Goal: Use online tool/utility: Utilize a website feature to perform a specific function

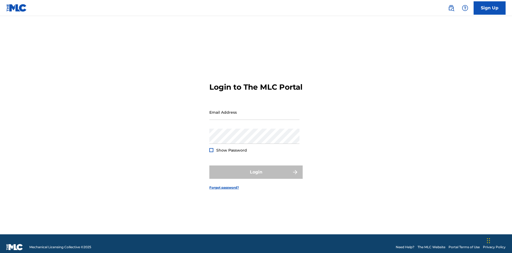
scroll to position [7, 0]
click at [255, 110] on input "Email Address" at bounding box center [255, 112] width 90 height 15
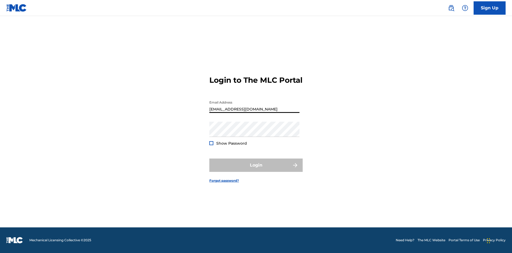
type input "[EMAIL_ADDRESS][DOMAIN_NAME]"
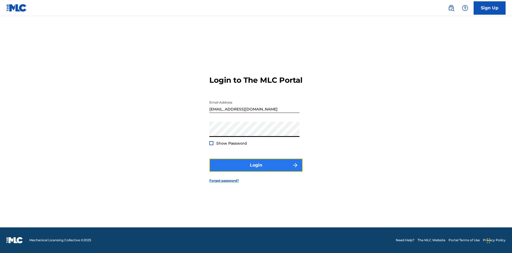
click at [256, 170] on button "Login" at bounding box center [256, 165] width 93 height 13
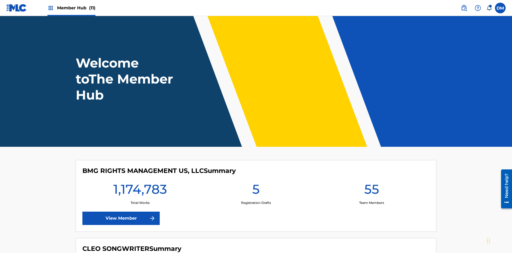
click at [76, 8] on span "Member Hub (11)" at bounding box center [76, 8] width 38 height 6
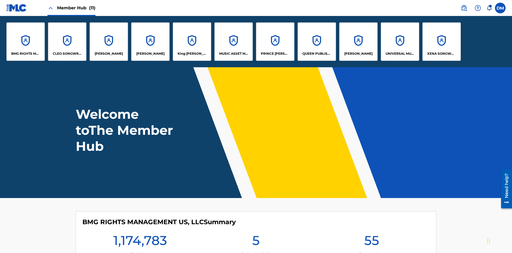
scroll to position [19, 0]
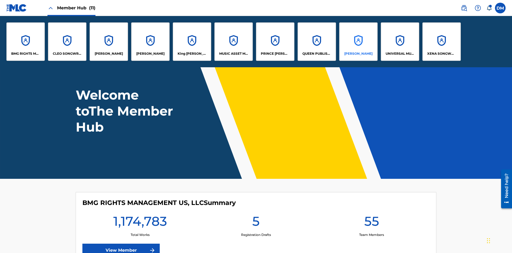
click at [358, 54] on p "[PERSON_NAME]" at bounding box center [359, 53] width 28 height 5
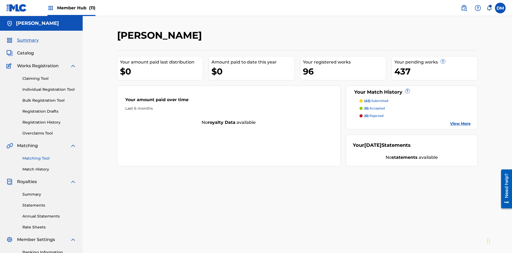
click at [49, 156] on link "Matching Tool" at bounding box center [49, 159] width 54 height 6
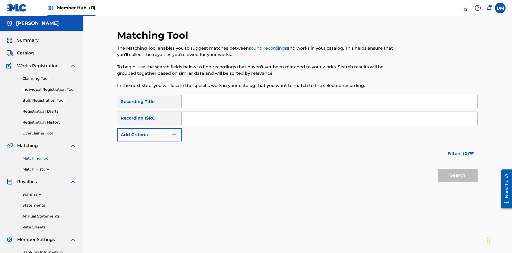
scroll to position [78, 0]
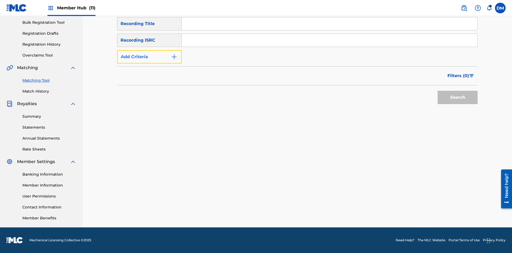
click at [149, 57] on button "Add Criteria" at bounding box center [149, 56] width 65 height 13
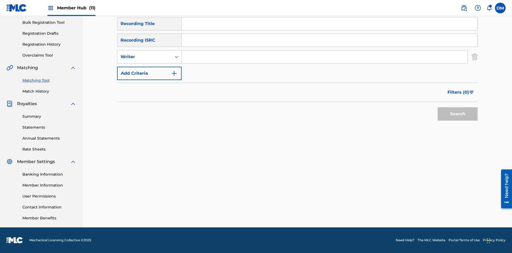
click at [325, 57] on input "Search Form" at bounding box center [325, 56] width 286 height 13
type input "[PERSON_NAME]"
click at [458, 114] on button "Search" at bounding box center [458, 113] width 40 height 13
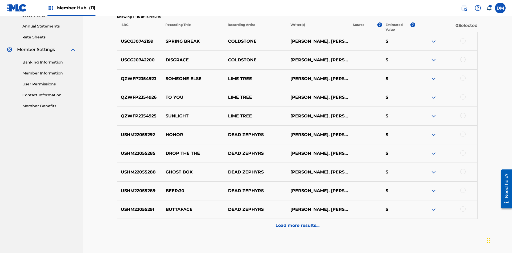
click at [463, 38] on div at bounding box center [463, 40] width 5 height 5
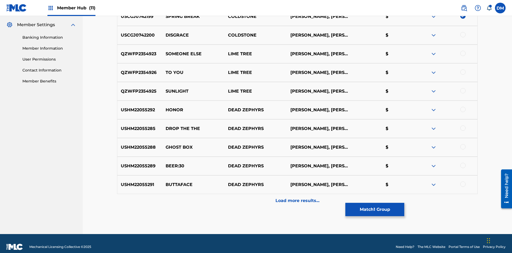
click at [463, 35] on div at bounding box center [463, 34] width 5 height 5
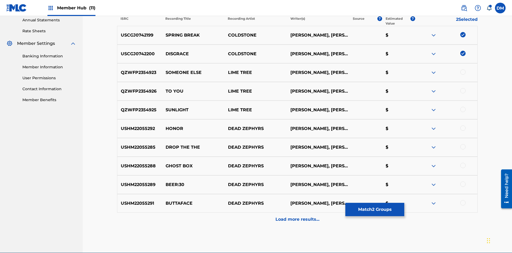
scroll to position [215, 0]
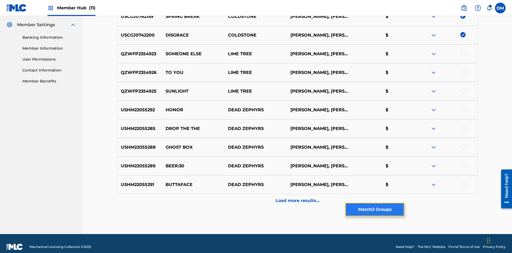
click at [375, 210] on button "Match 2 Groups" at bounding box center [375, 209] width 59 height 13
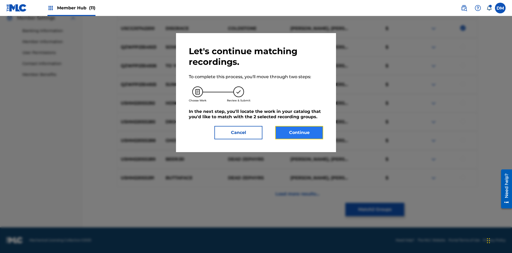
click at [299, 133] on button "Continue" at bounding box center [299, 132] width 48 height 13
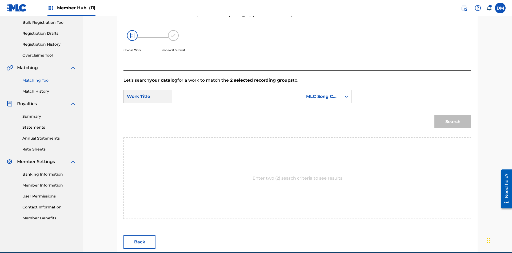
click at [232, 90] on input "Search Form" at bounding box center [232, 96] width 110 height 13
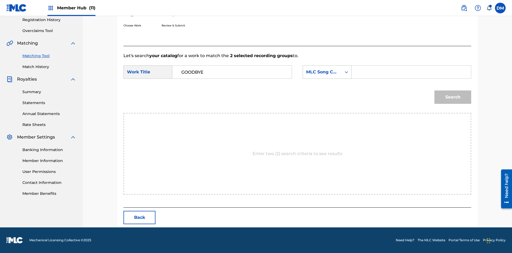
type input "GOODBYE"
click at [411, 72] on input "Search Form" at bounding box center [411, 72] width 110 height 13
type input "GV8XIE"
click at [453, 97] on button "Search" at bounding box center [453, 96] width 37 height 13
